Goal: Check status: Check status

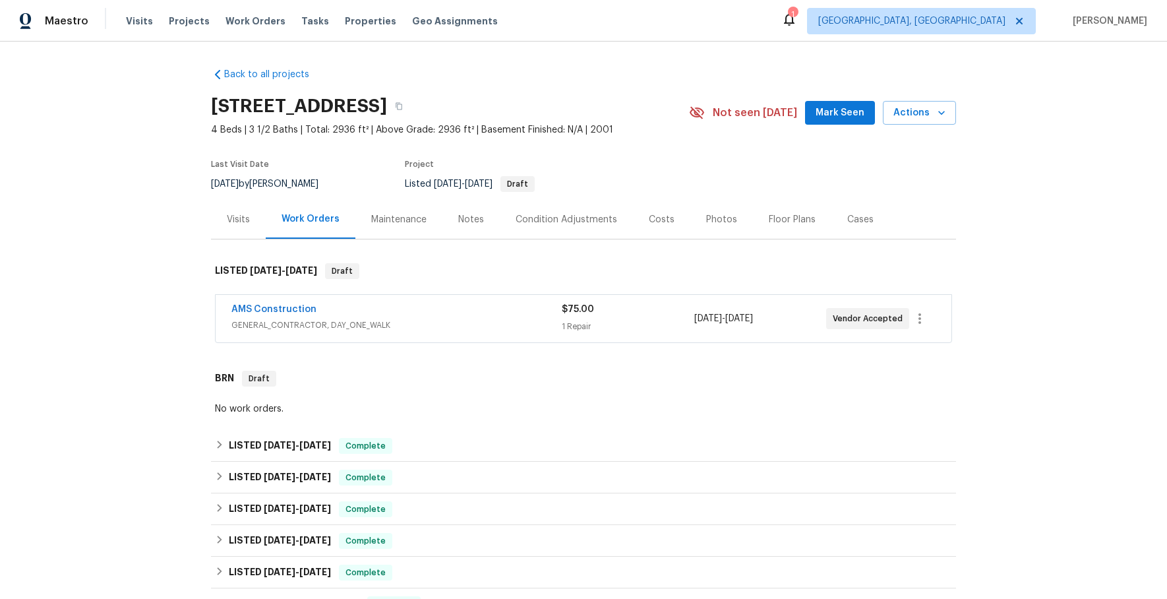
click at [339, 315] on div "AMS Construction" at bounding box center [396, 311] width 330 height 16
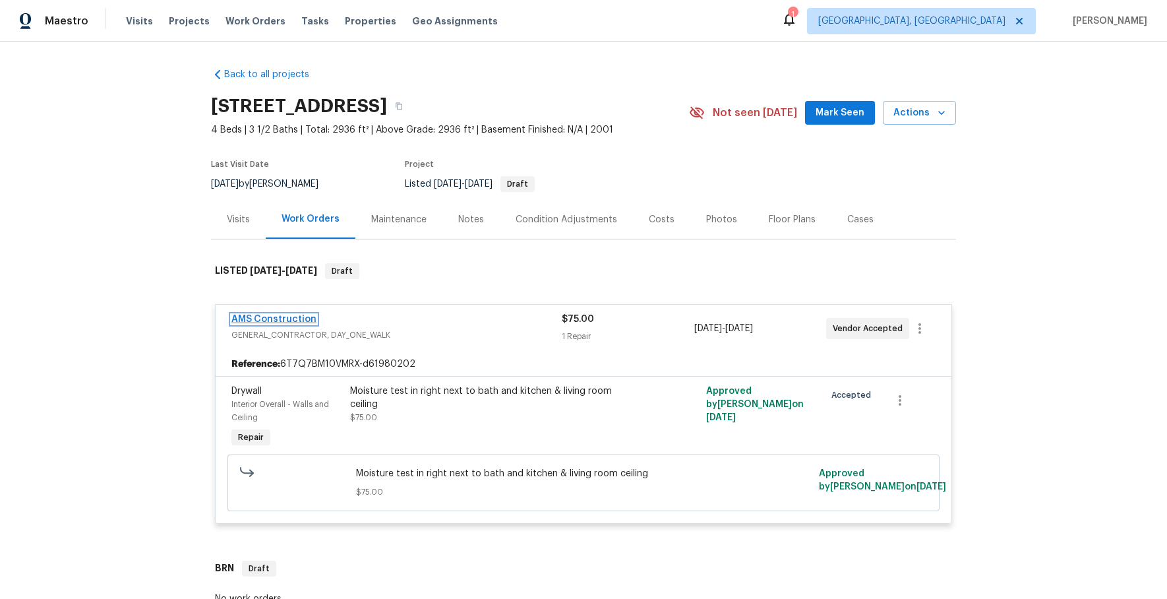
click at [291, 318] on link "AMS Construction" at bounding box center [273, 318] width 85 height 9
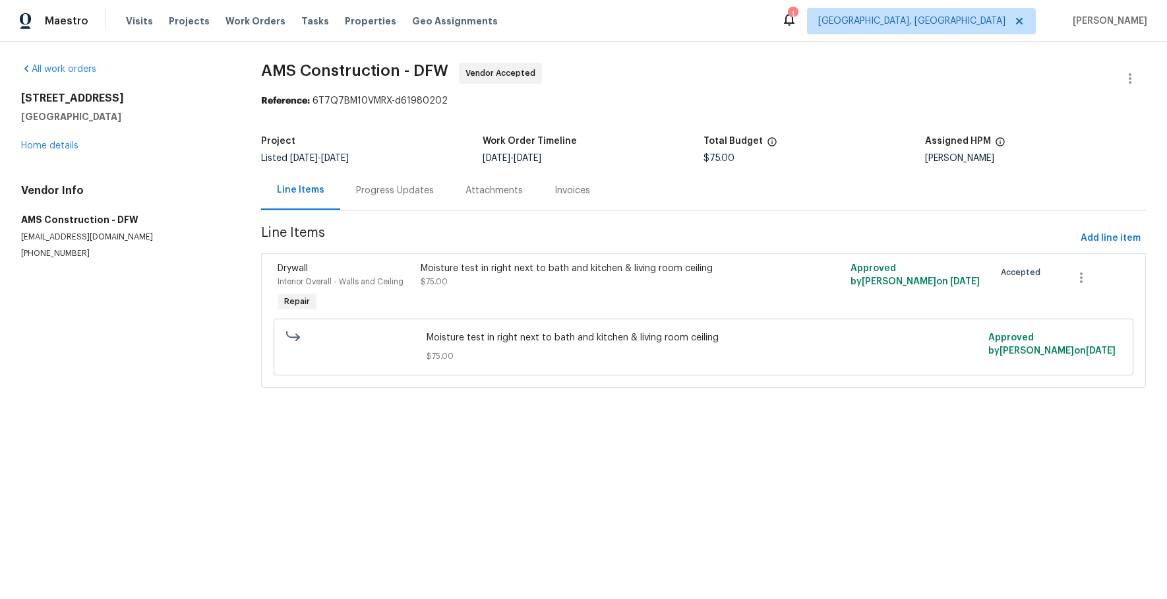
click at [397, 192] on div "Progress Updates" at bounding box center [395, 190] width 78 height 13
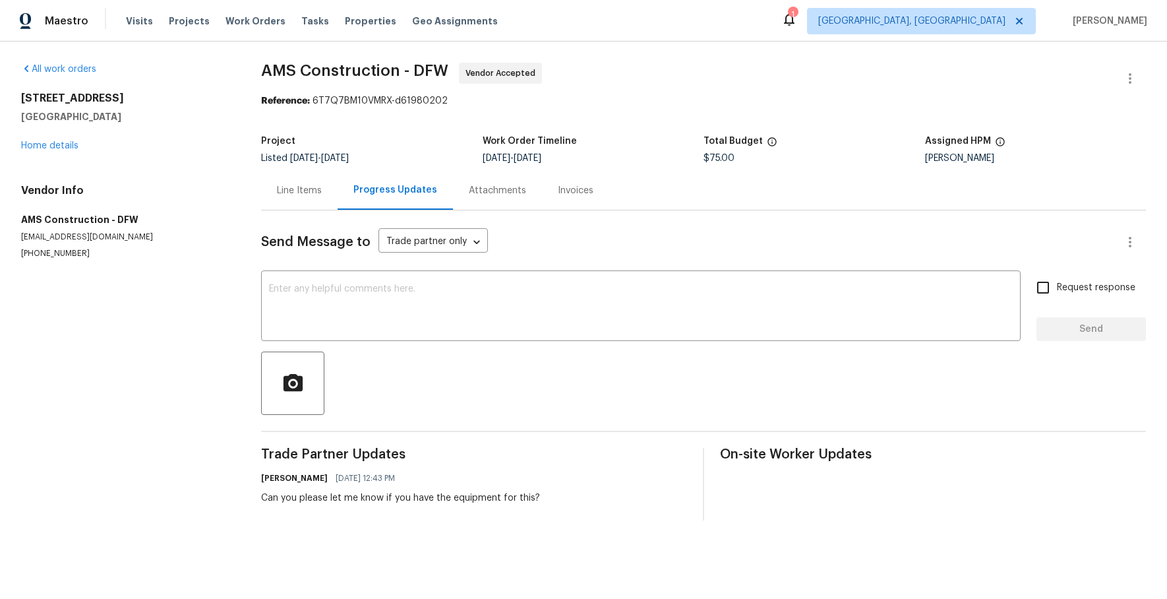
click at [312, 184] on div "Line Items" at bounding box center [299, 190] width 45 height 13
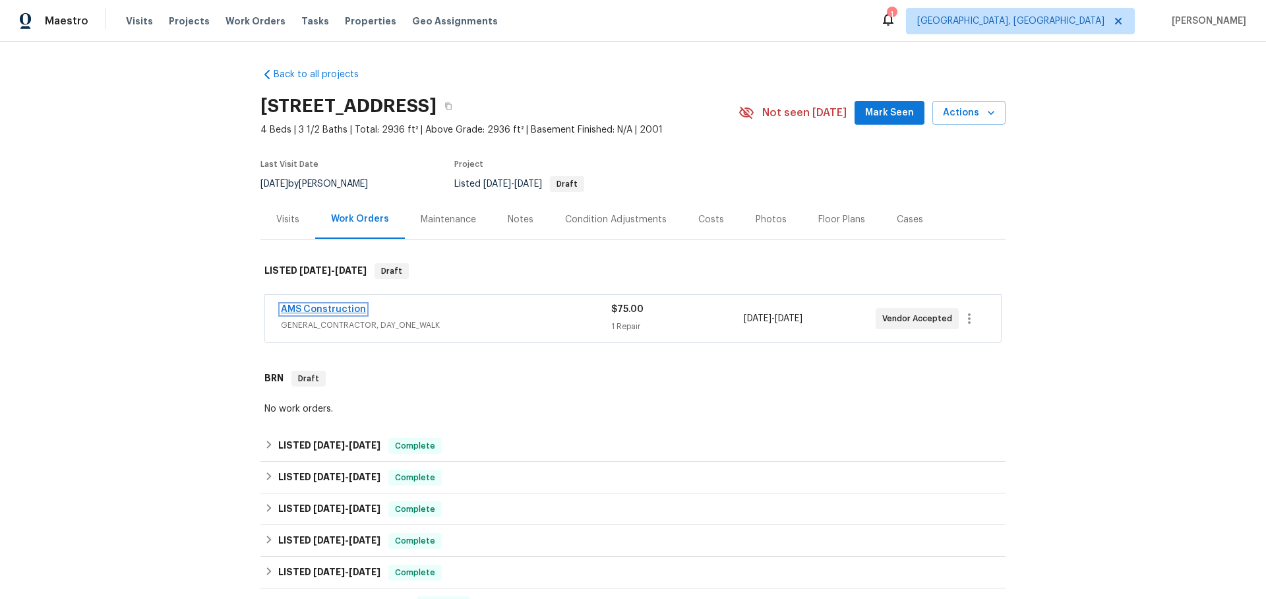
click at [311, 309] on link "AMS Construction" at bounding box center [323, 309] width 85 height 9
